Goal: Task Accomplishment & Management: Manage account settings

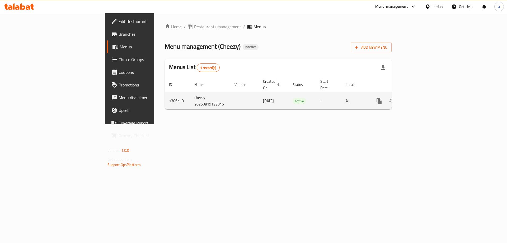
click at [420, 98] on icon "enhanced table" at bounding box center [417, 101] width 6 height 6
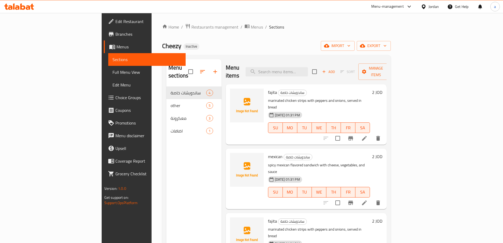
click at [116, 50] on span "Menus" at bounding box center [148, 47] width 65 height 6
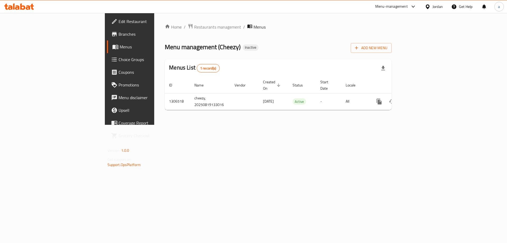
click at [392, 42] on div "Add New Menu" at bounding box center [371, 47] width 41 height 12
click at [387, 45] on span "Add New Menu" at bounding box center [371, 48] width 32 height 7
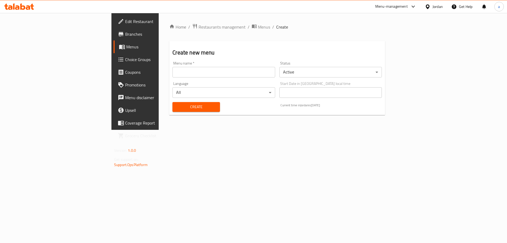
click at [194, 73] on input "text" at bounding box center [223, 72] width 102 height 11
type input "Menu"
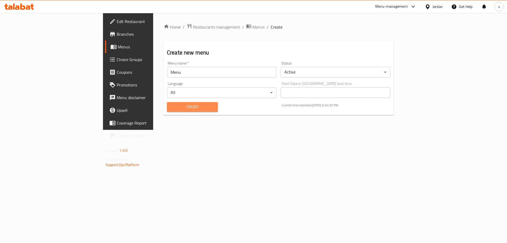
click at [171, 103] on span "Create" at bounding box center [192, 106] width 43 height 7
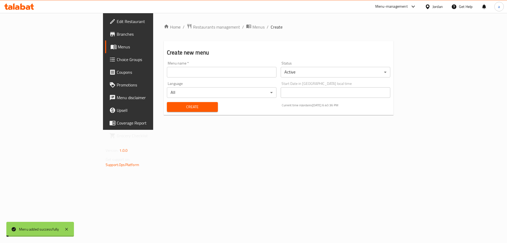
click at [118, 49] on span "Menus" at bounding box center [151, 47] width 66 height 6
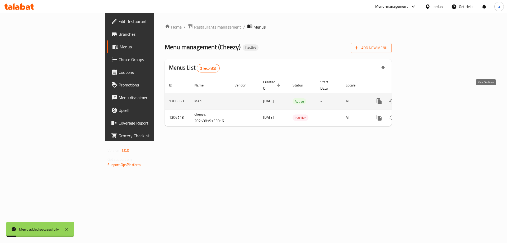
click at [420, 98] on icon "enhanced table" at bounding box center [417, 101] width 6 height 6
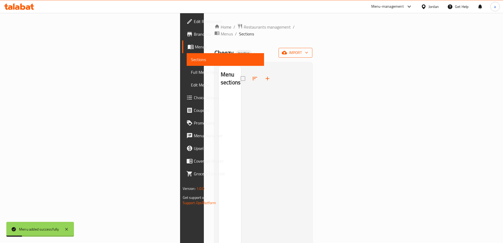
click at [308, 49] on span "import" at bounding box center [295, 52] width 25 height 7
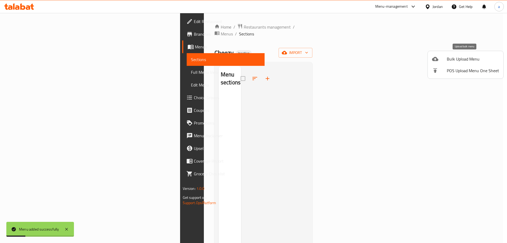
click at [476, 57] on span "Bulk Upload Menu" at bounding box center [473, 59] width 52 height 6
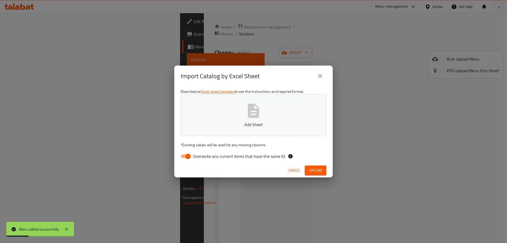
click at [266, 98] on button "Add Sheet" at bounding box center [254, 115] width 146 height 42
click at [185, 156] on input "Overwrite any current items that have the same ID." at bounding box center [188, 156] width 30 height 10
checkbox input "false"
click at [313, 166] on button "Upload" at bounding box center [316, 170] width 22 height 10
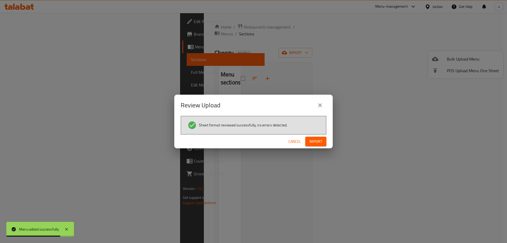
click at [320, 142] on span "Import" at bounding box center [315, 141] width 13 height 7
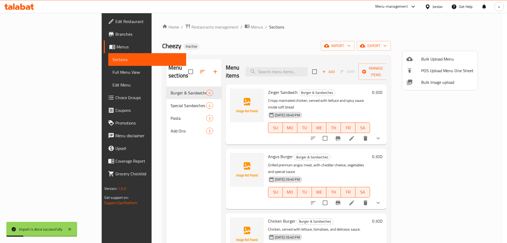
click at [31, 73] on div at bounding box center [253, 121] width 507 height 243
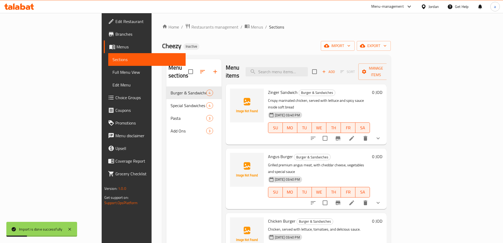
click at [112, 73] on span "Full Menu View" at bounding box center [146, 72] width 69 height 6
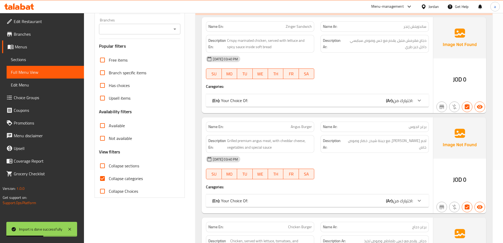
scroll to position [79, 0]
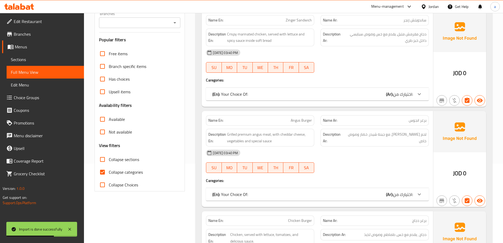
click at [120, 175] on span "Collapse categories" at bounding box center [126, 172] width 34 height 6
click at [109, 175] on input "Collapse categories" at bounding box center [102, 172] width 13 height 13
checkbox input "false"
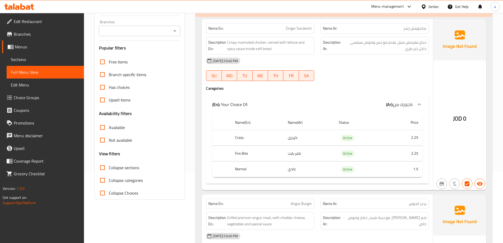
scroll to position [0, 0]
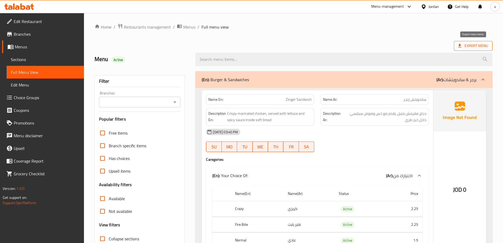
click at [465, 47] on span "Export Menu" at bounding box center [473, 46] width 30 height 7
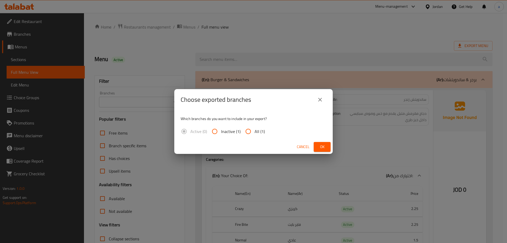
click at [260, 126] on label "All (1)" at bounding box center [253, 131] width 23 height 13
click at [254, 126] on input "All (1)" at bounding box center [248, 131] width 13 height 13
radio input "true"
click at [318, 143] on button "Ok" at bounding box center [322, 147] width 17 height 10
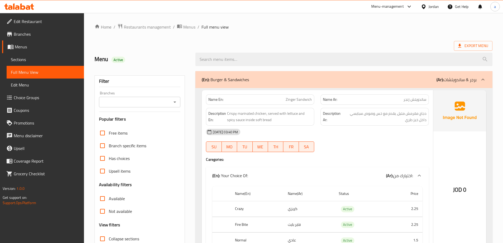
scroll to position [79, 0]
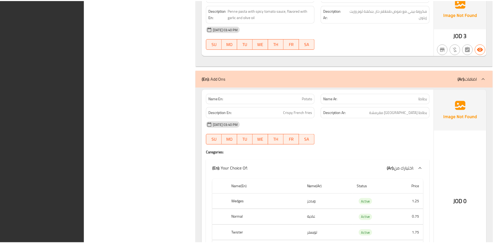
scroll to position [1895, 0]
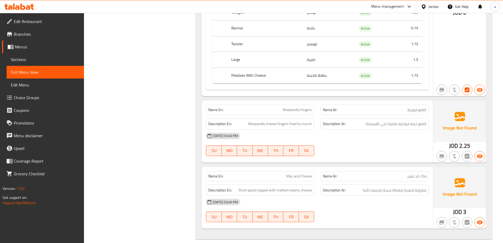
click at [25, 34] on span "Branches" at bounding box center [47, 34] width 66 height 6
